Goal: Find specific page/section: Find specific page/section

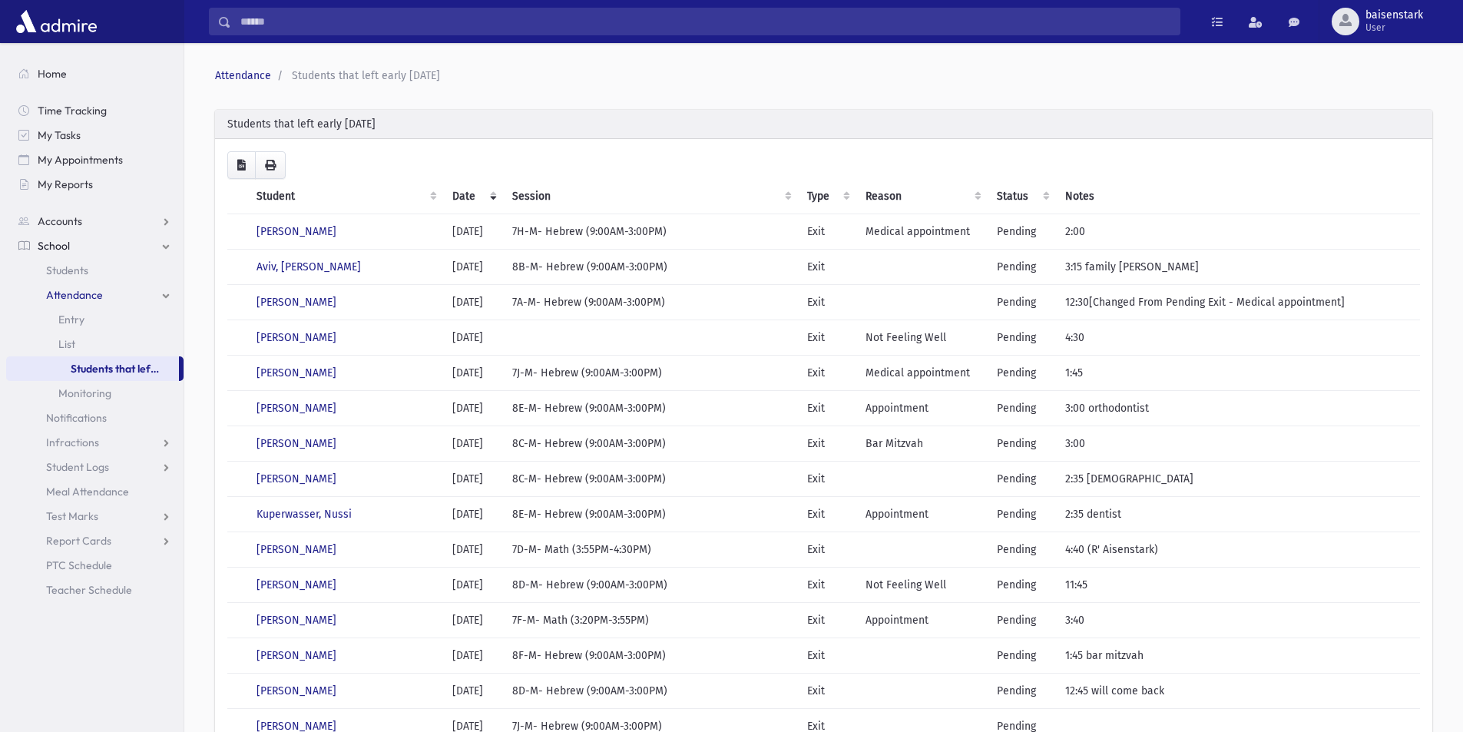
scroll to position [44, 0]
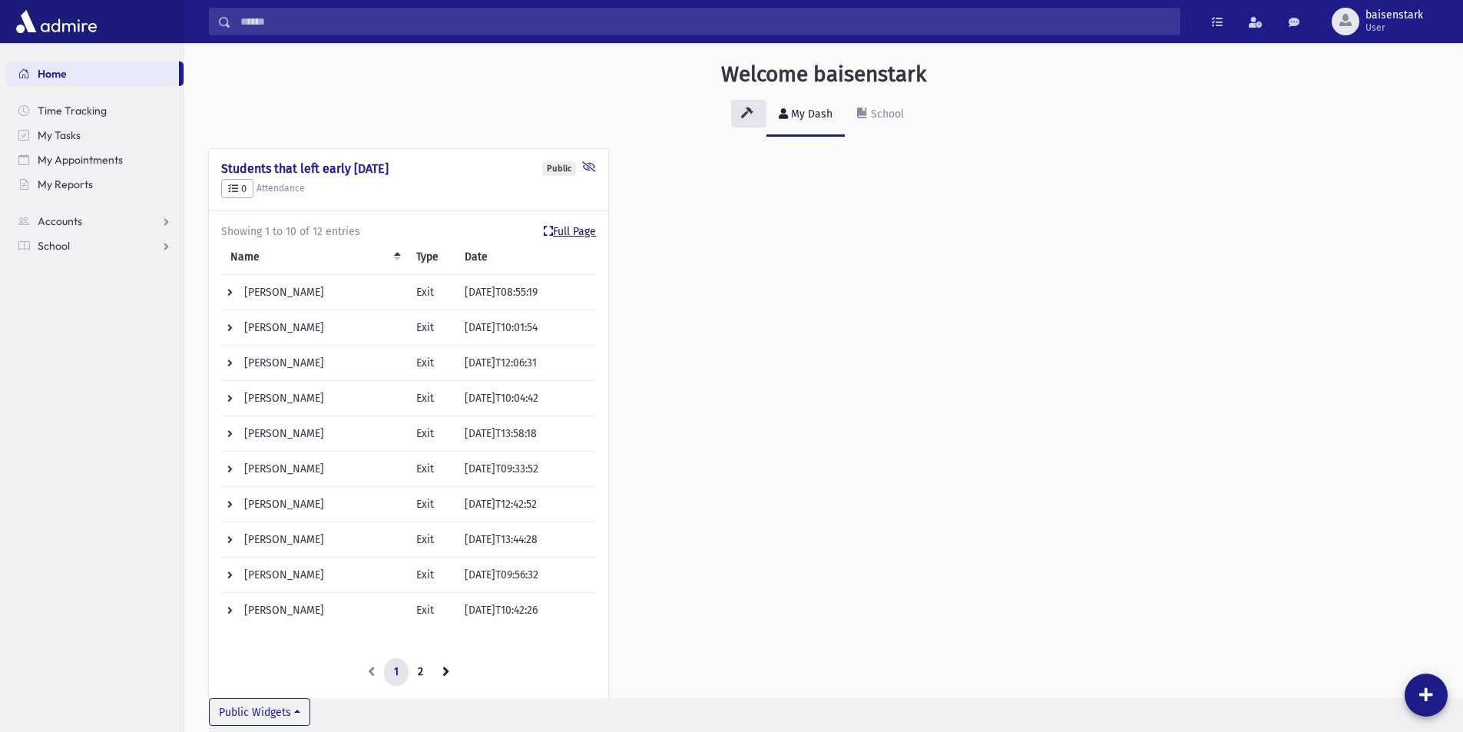
click at [570, 231] on link "Full Page" at bounding box center [570, 231] width 52 height 16
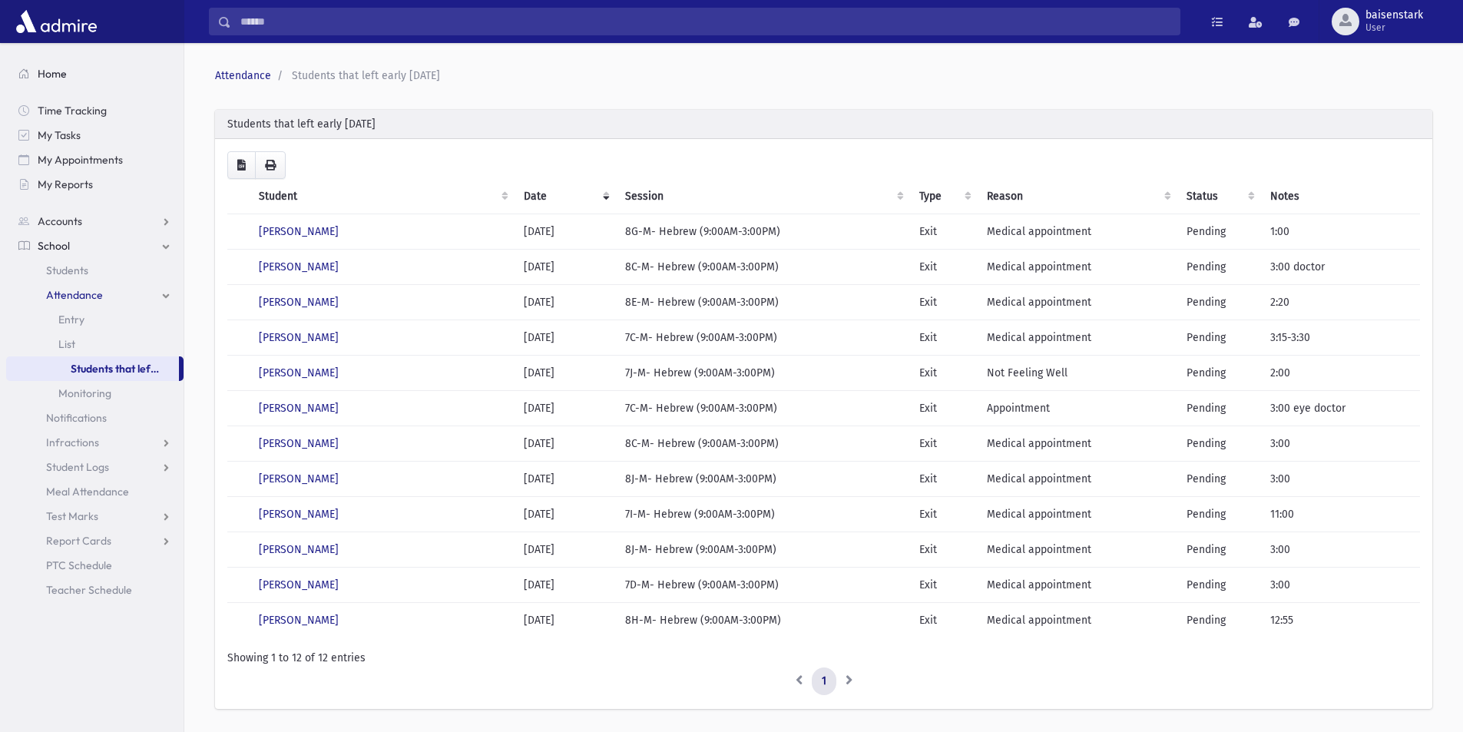
click at [49, 71] on span "Home" at bounding box center [52, 74] width 29 height 14
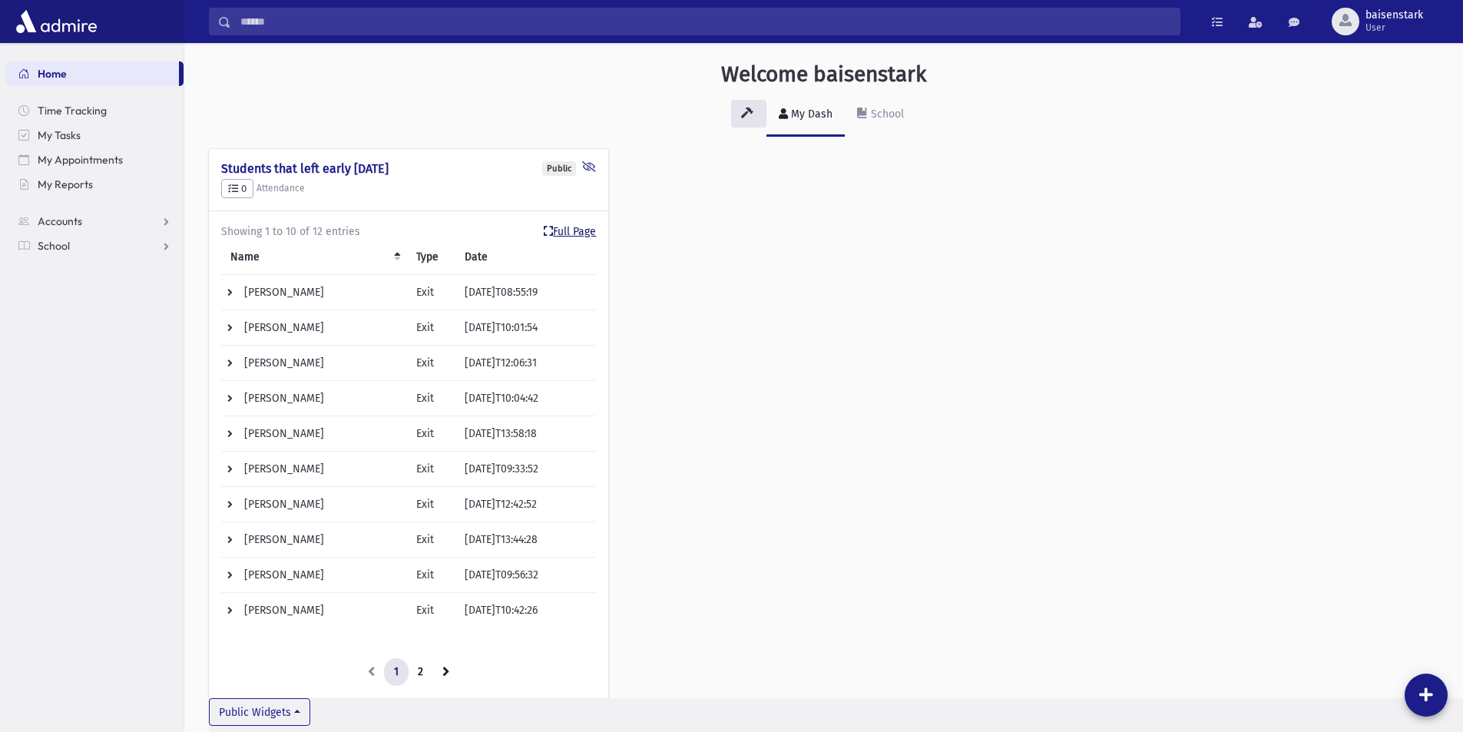
click at [574, 232] on link "Full Page" at bounding box center [570, 231] width 52 height 16
